Goal: Check status

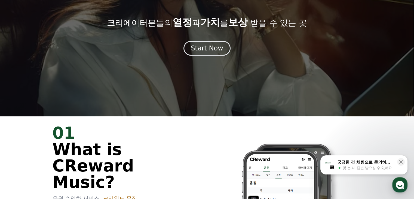
scroll to position [82, 0]
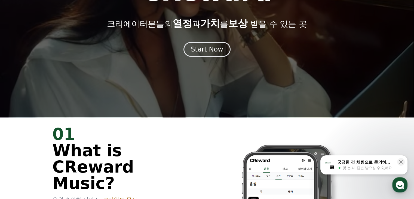
click at [219, 58] on div at bounding box center [207, 17] width 414 height 199
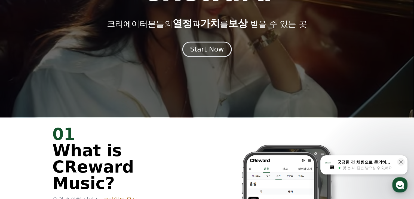
click at [219, 48] on div "Start Now" at bounding box center [207, 49] width 34 height 9
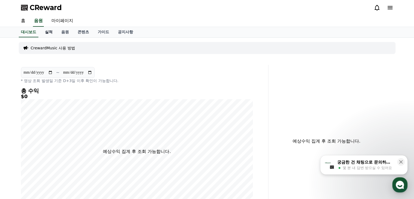
click at [50, 30] on link "실적" at bounding box center [49, 32] width 16 height 10
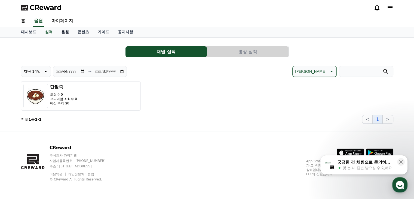
click at [66, 31] on link "음원" at bounding box center [65, 32] width 16 height 10
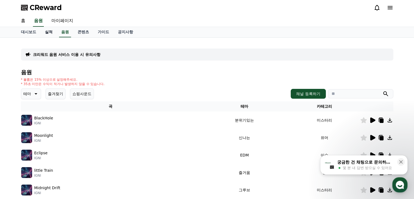
click at [55, 35] on link "실적" at bounding box center [49, 32] width 16 height 10
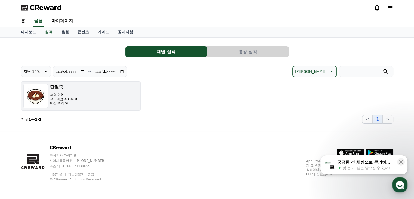
click at [122, 94] on button "단팥죽 조회수 0 프리미엄 조회수 0 예상 수익 $0" at bounding box center [81, 95] width 120 height 29
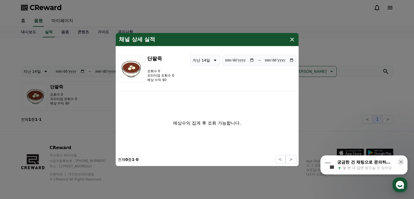
click at [293, 39] on icon "modal" at bounding box center [292, 39] width 7 height 7
